Goal: Task Accomplishment & Management: Use online tool/utility

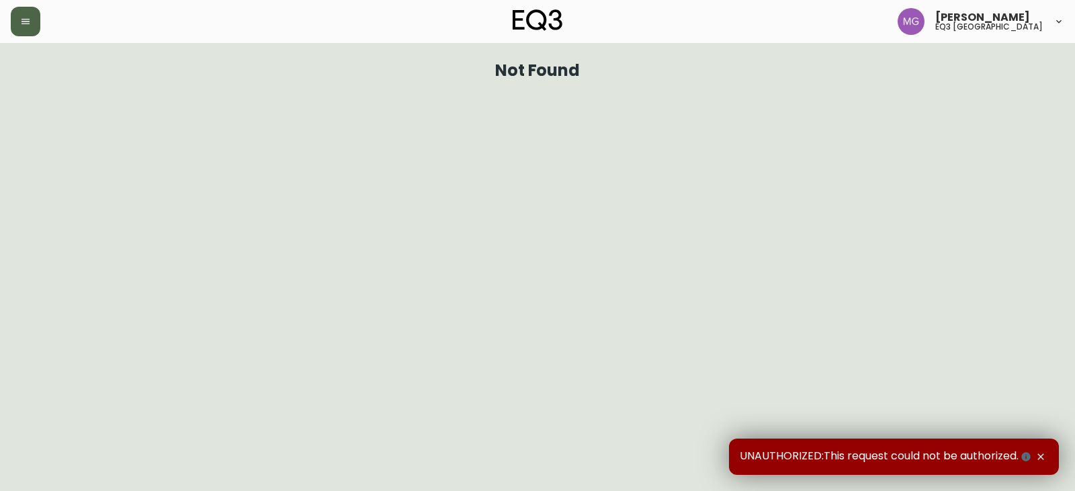
click at [28, 30] on button "button" at bounding box center [26, 22] width 30 height 30
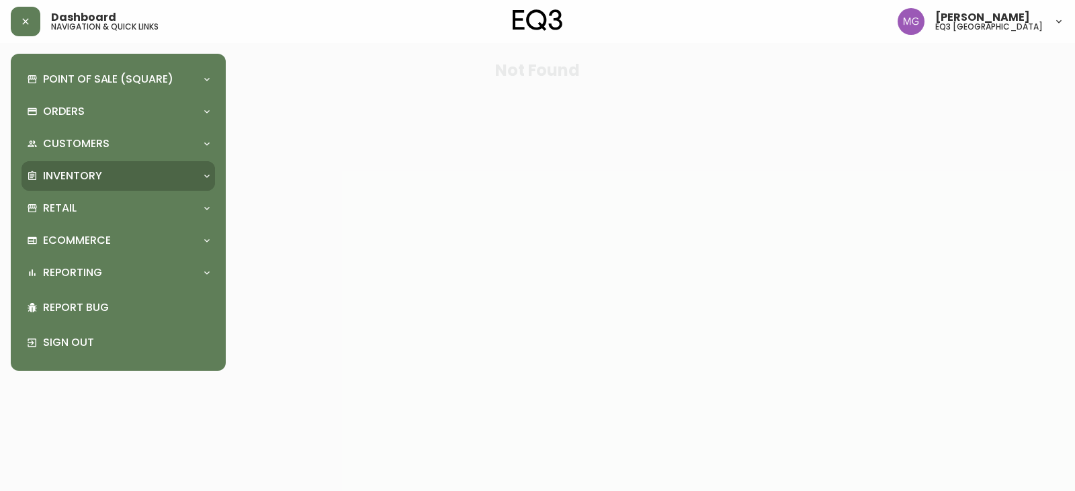
click at [169, 173] on div "Inventory" at bounding box center [111, 176] width 169 height 15
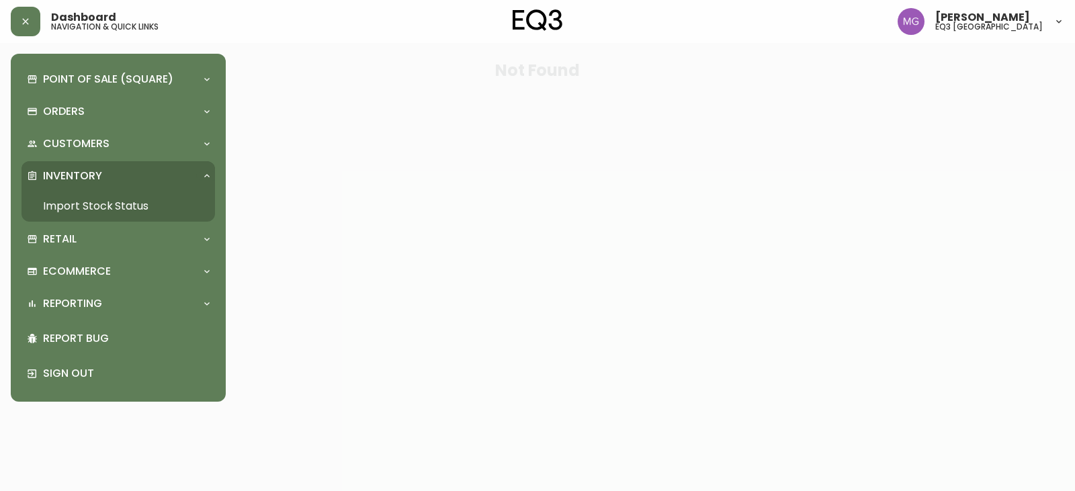
click at [162, 208] on link "Import Stock Status" at bounding box center [119, 206] width 194 height 31
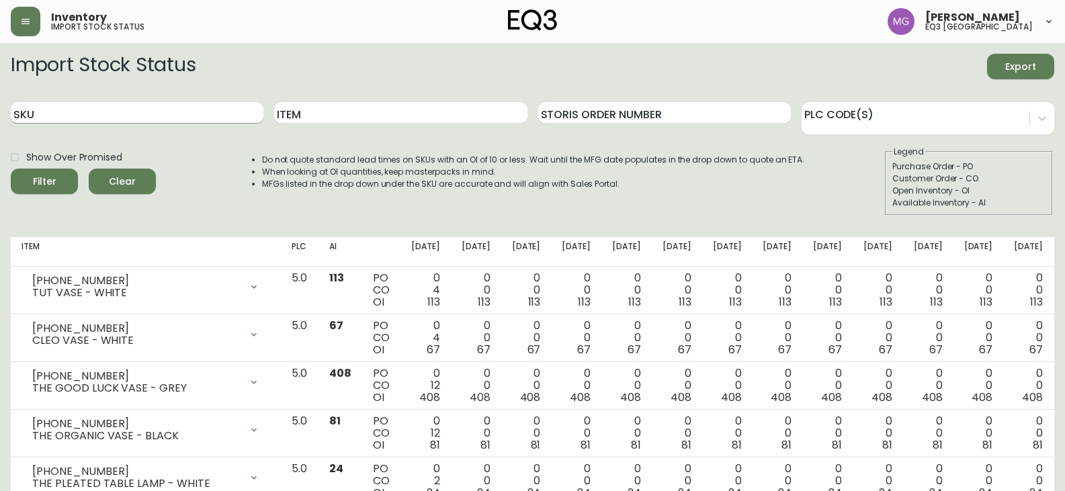
click at [176, 116] on input "SKU" at bounding box center [137, 113] width 253 height 22
paste input "7020-705-16"
type input "7020-705-16"
click at [11, 169] on button "Filter" at bounding box center [44, 182] width 67 height 26
